Goal: Transaction & Acquisition: Download file/media

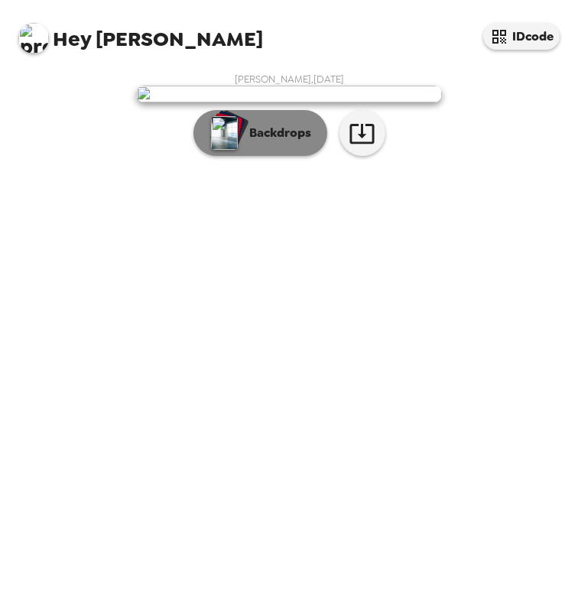
click at [273, 142] on p "Backdrops" at bounding box center [276, 133] width 70 height 18
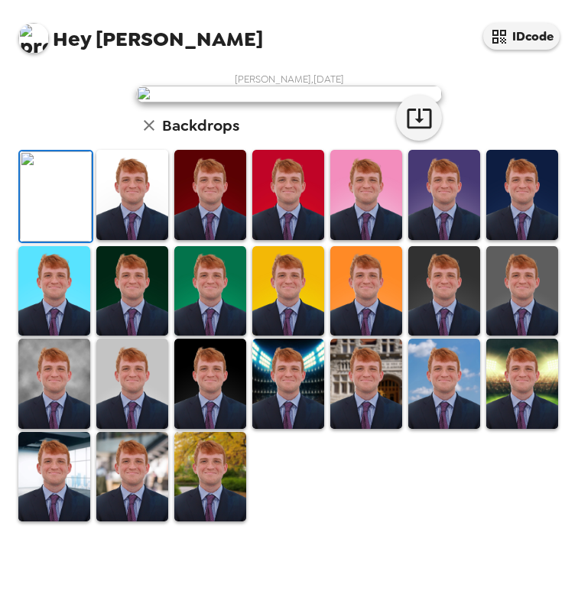
scroll to position [305, 0]
click at [114, 522] on img at bounding box center [132, 477] width 72 height 90
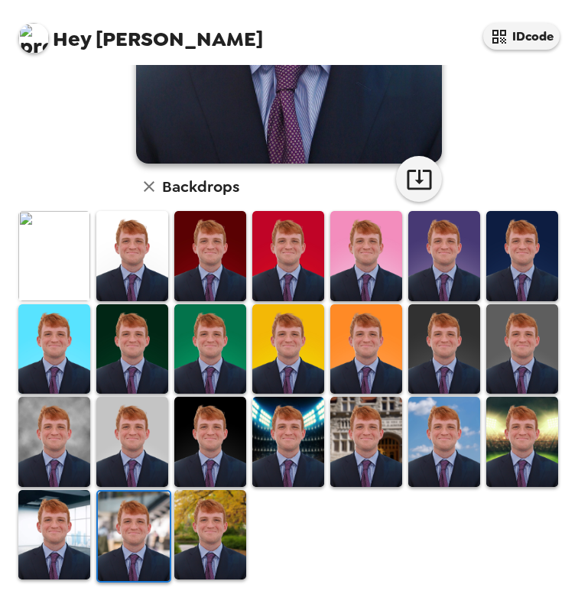
click at [47, 449] on img at bounding box center [54, 442] width 72 height 90
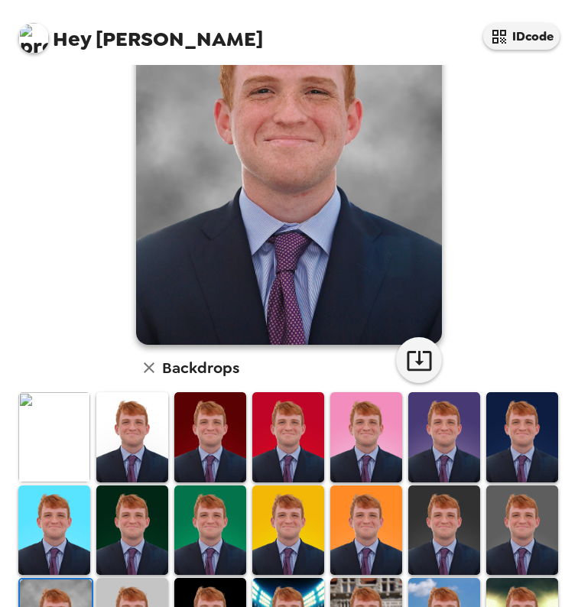
scroll to position [132, 0]
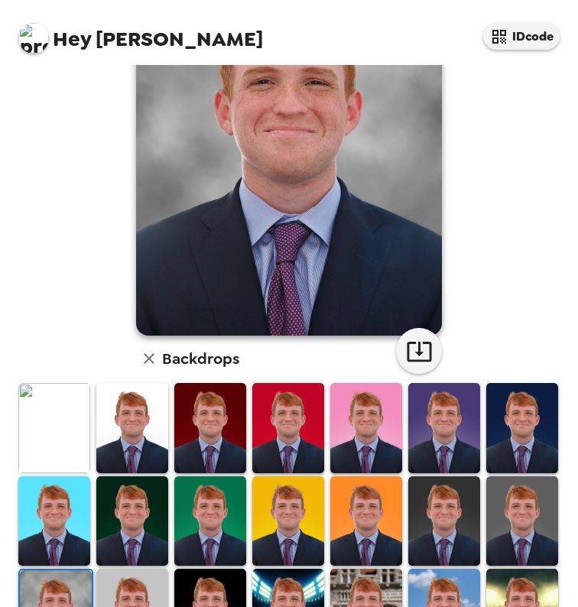
click at [147, 355] on icon "button" at bounding box center [149, 358] width 18 height 18
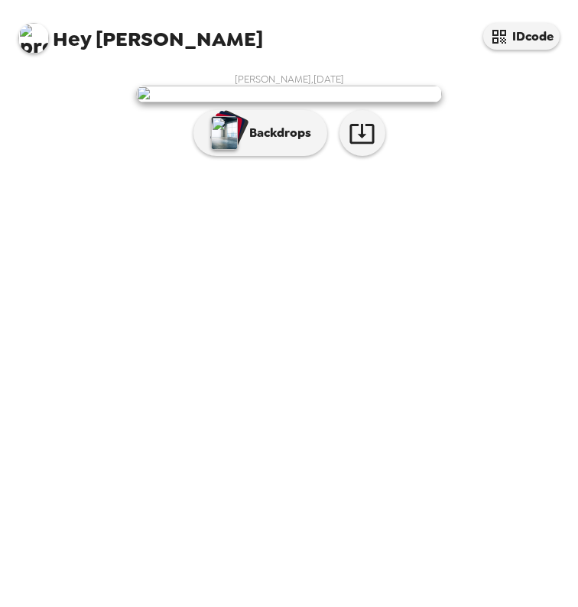
scroll to position [0, 0]
click at [250, 102] on img at bounding box center [289, 94] width 306 height 17
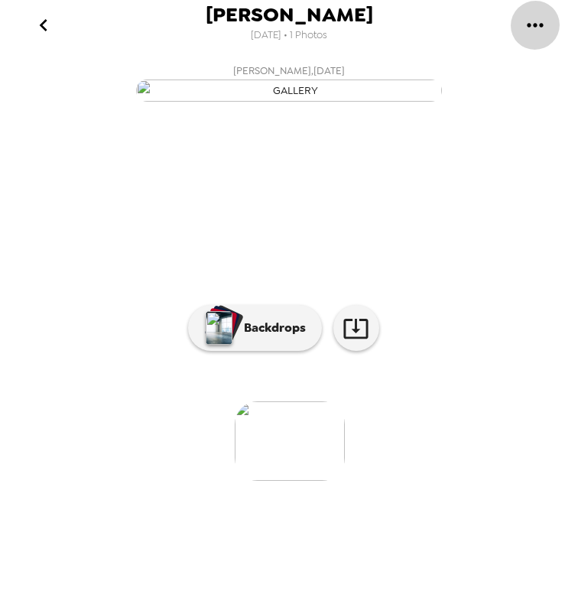
click at [542, 24] on icon "gallery menu" at bounding box center [534, 25] width 16 height 4
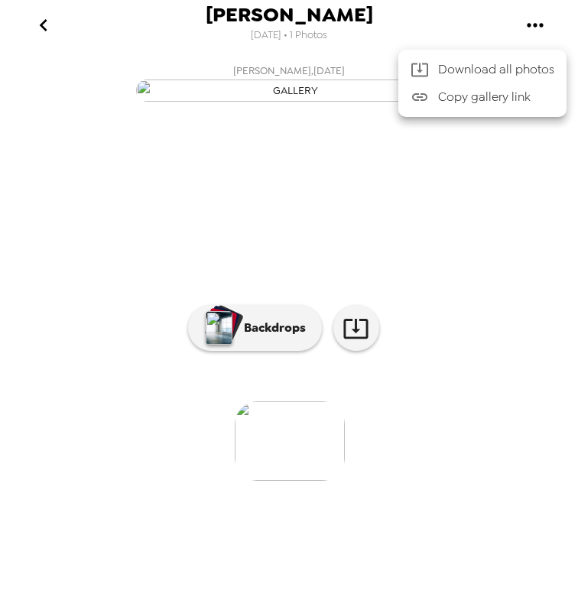
click at [536, 23] on div at bounding box center [289, 303] width 578 height 607
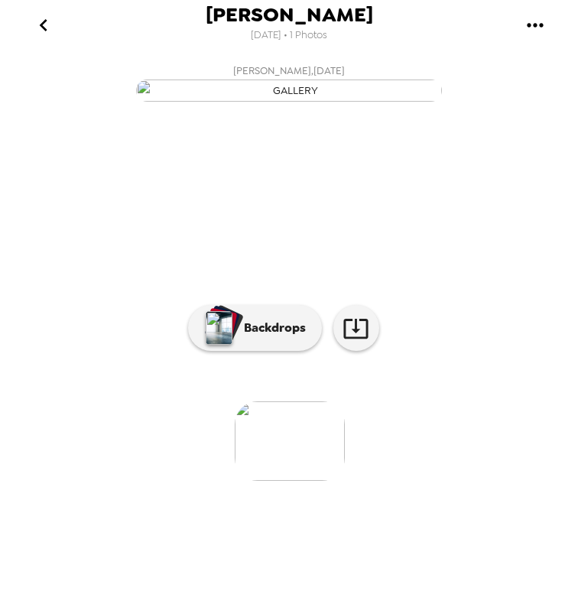
scroll to position [43, 0]
click at [533, 24] on icon "gallery menu" at bounding box center [535, 25] width 24 height 24
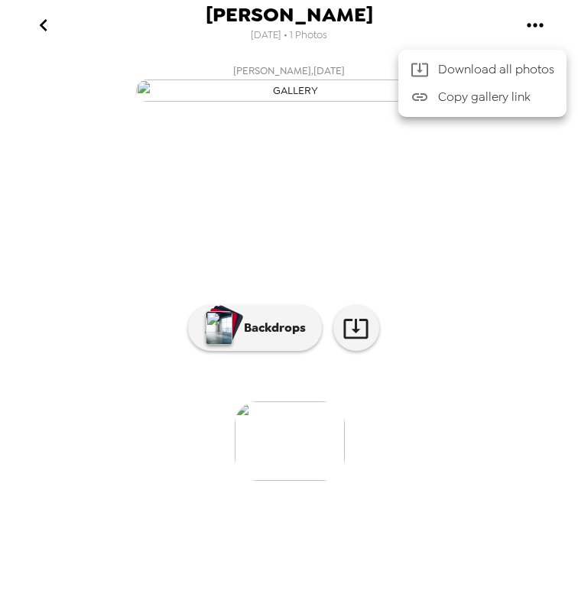
click at [494, 440] on div at bounding box center [289, 303] width 578 height 607
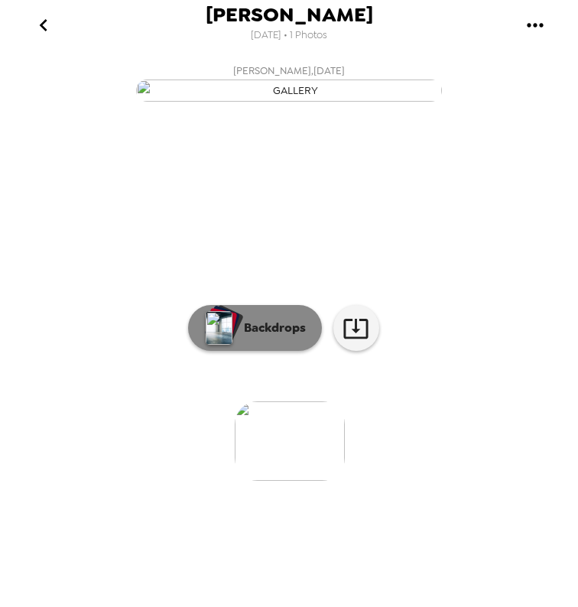
click at [261, 337] on p "Backdrops" at bounding box center [271, 328] width 70 height 18
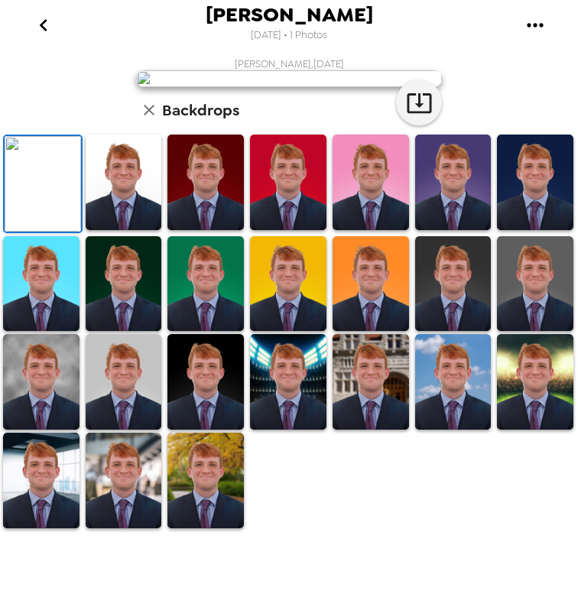
scroll to position [296, 0]
click at [224, 429] on img at bounding box center [205, 382] width 76 height 96
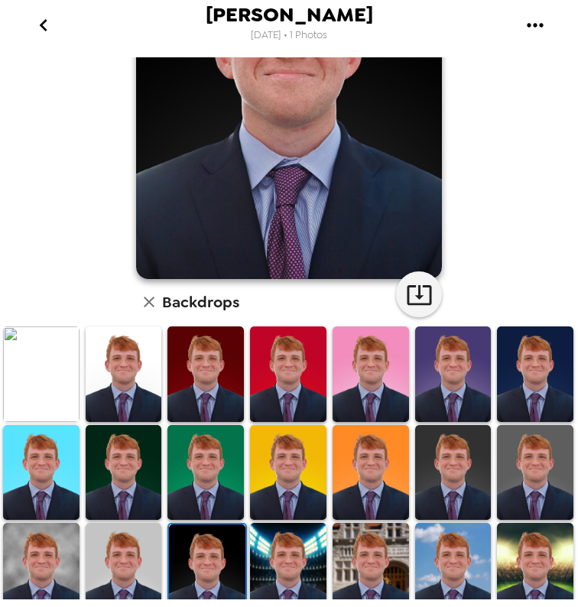
scroll to position [296, 0]
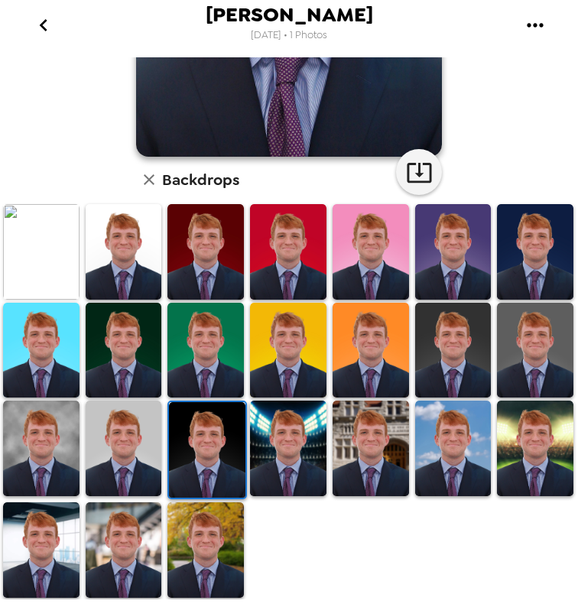
click at [67, 244] on img at bounding box center [41, 252] width 76 height 96
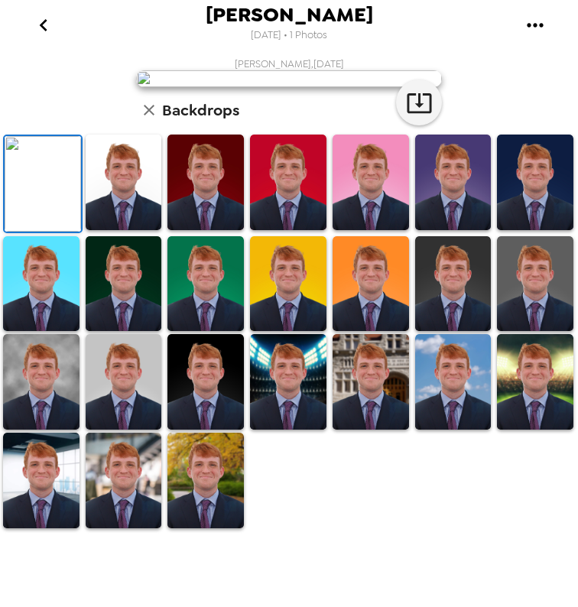
click at [112, 230] on img at bounding box center [124, 182] width 76 height 96
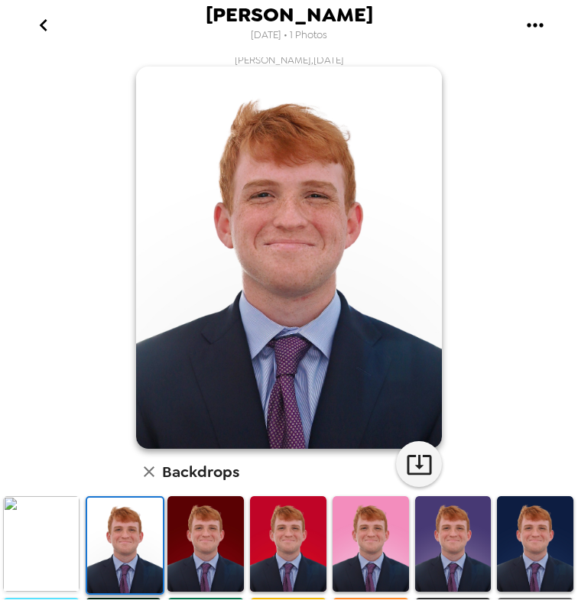
scroll to position [0, 0]
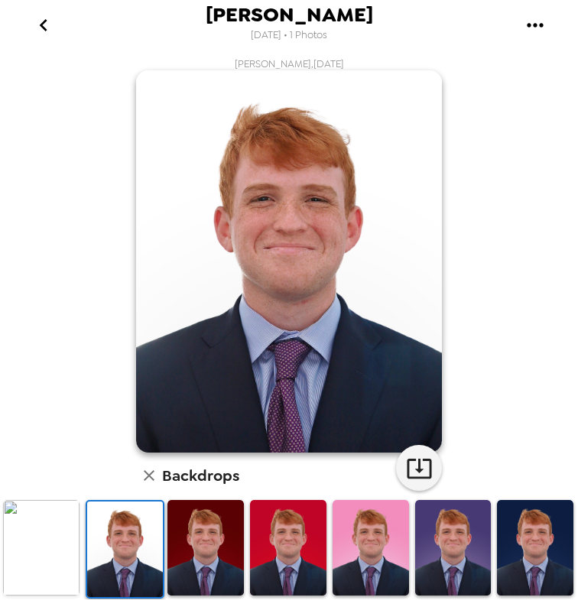
click at [42, 545] on img at bounding box center [41, 548] width 76 height 96
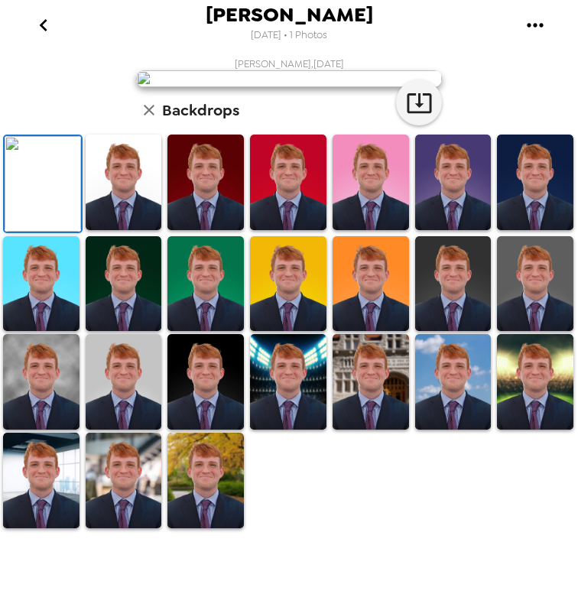
scroll to position [296, 0]
click at [34, 429] on img at bounding box center [41, 382] width 76 height 96
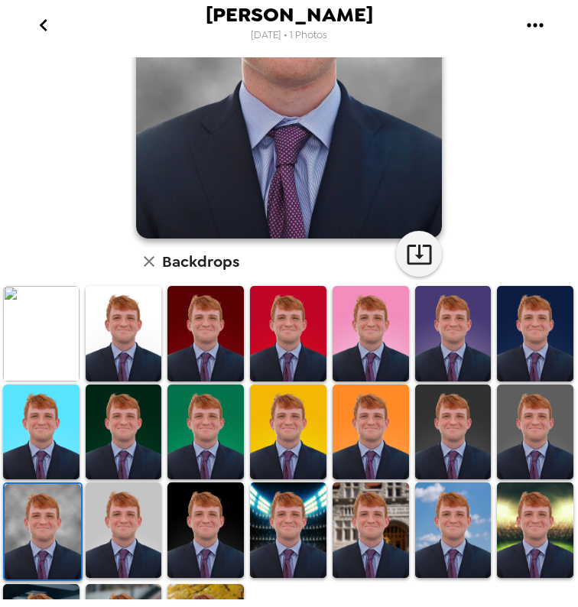
scroll to position [0, 0]
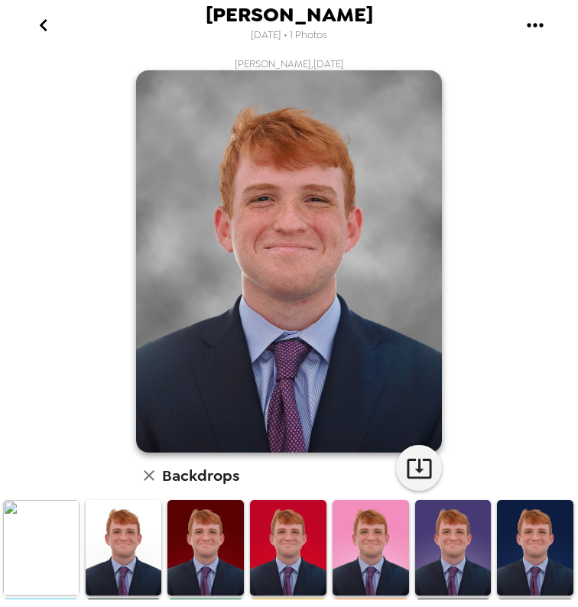
click at [538, 25] on icon "gallery menu" at bounding box center [535, 25] width 24 height 24
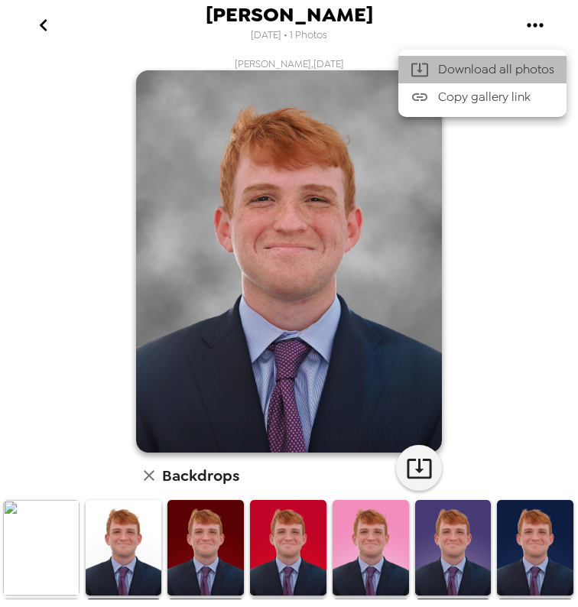
click at [519, 73] on span "Download all photos" at bounding box center [496, 69] width 116 height 18
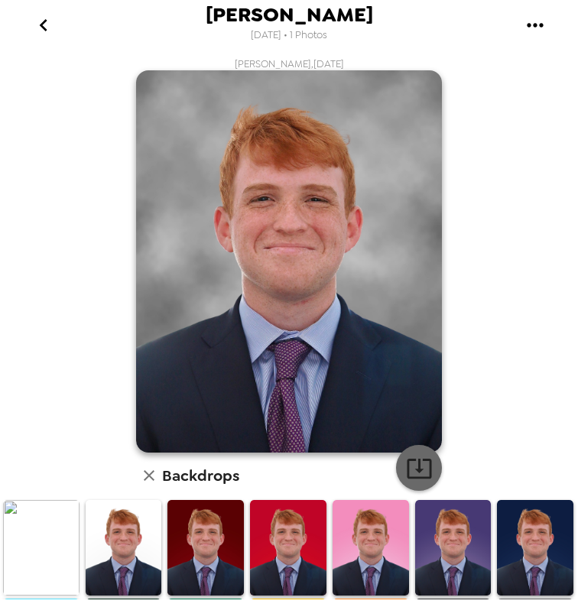
click at [420, 479] on icon "button" at bounding box center [419, 468] width 27 height 27
